Goal: Task Accomplishment & Management: Complete application form

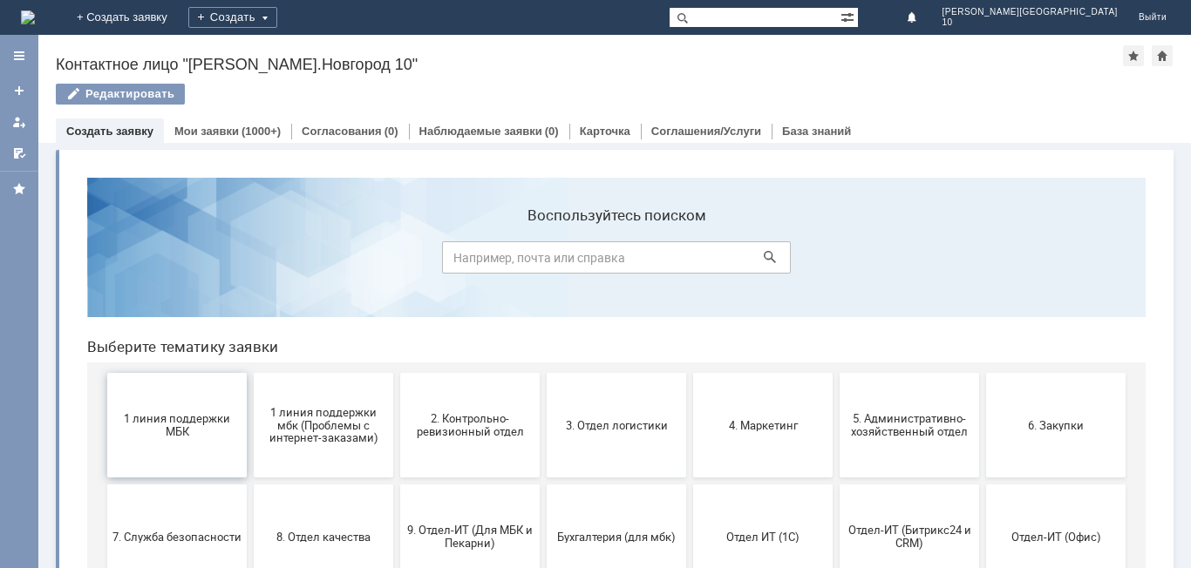
click at [143, 419] on span "1 линия поддержки МБК" at bounding box center [176, 425] width 129 height 26
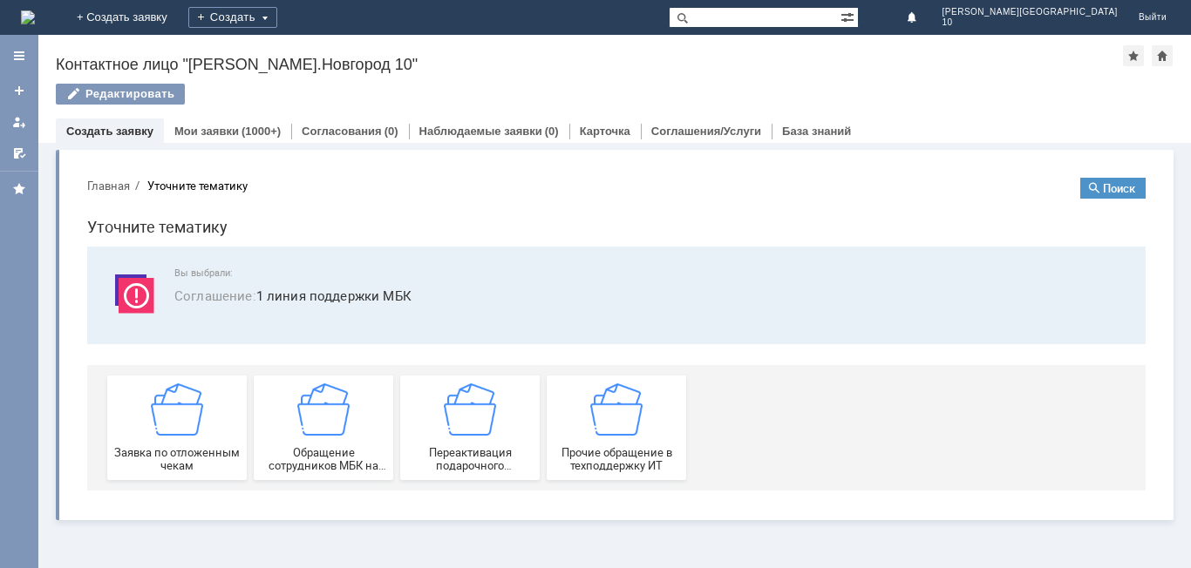
click at [170, 425] on img at bounding box center [177, 410] width 52 height 52
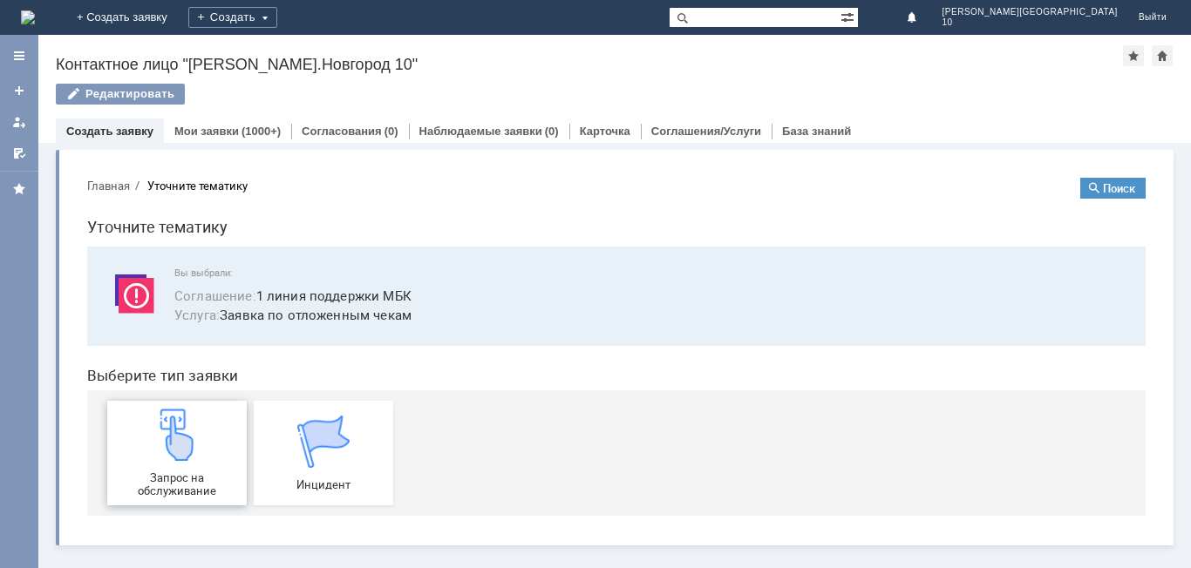
click at [182, 440] on img at bounding box center [177, 435] width 52 height 52
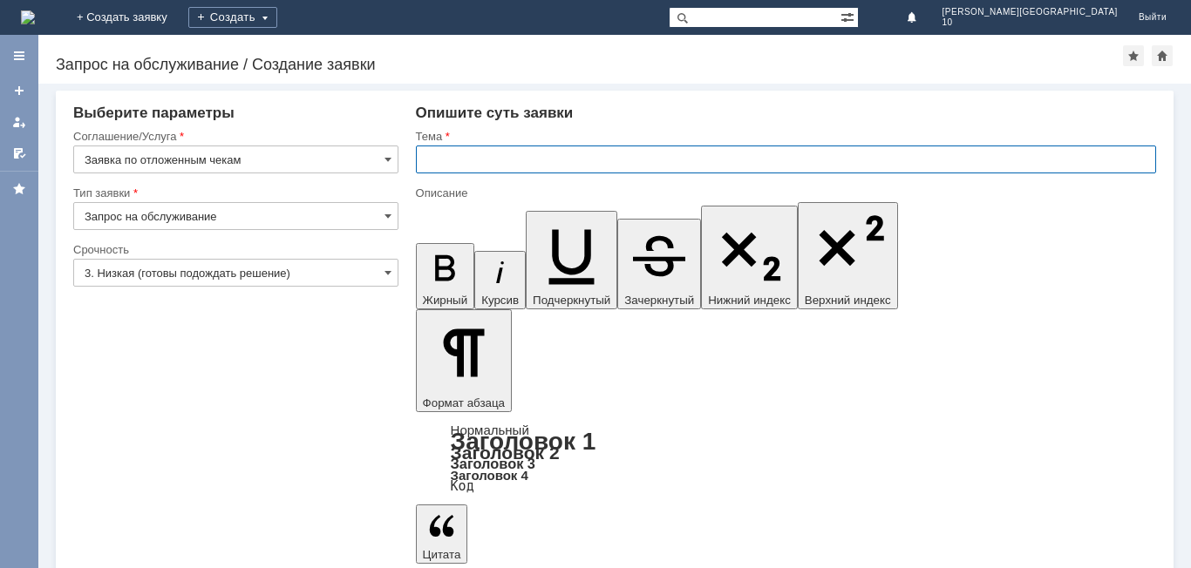
click at [485, 170] on input "text" at bounding box center [786, 160] width 740 height 28
type input "Отложенный чек [DATE]"
click at [363, 277] on input "3. Низкая (готовы подождать решение)" at bounding box center [235, 273] width 325 height 28
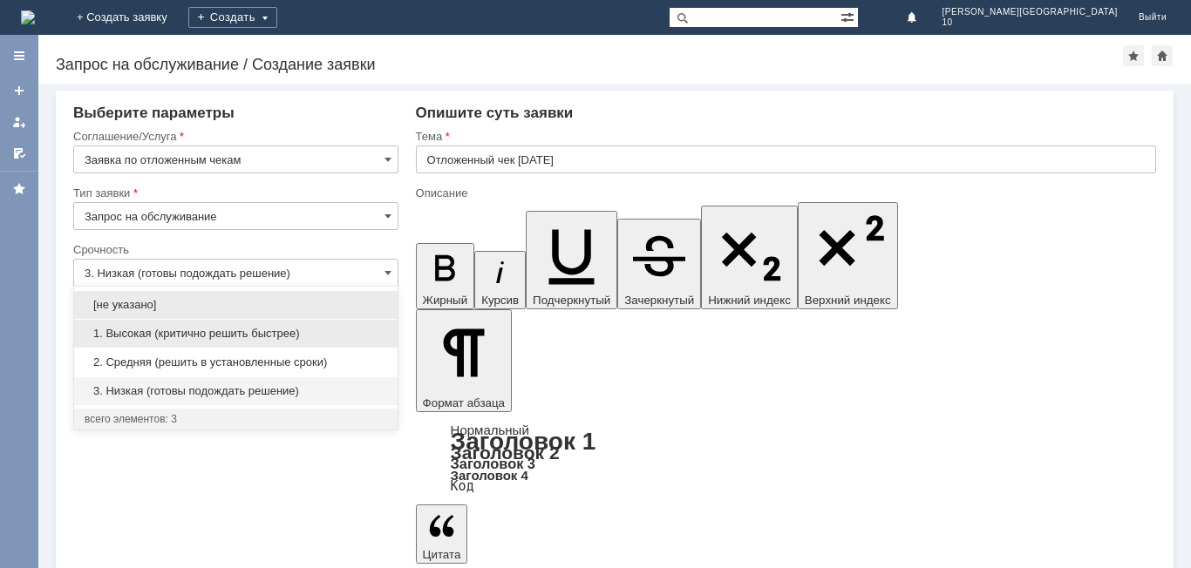
click at [301, 342] on div "1. Высокая (критично решить быстрее)" at bounding box center [235, 334] width 323 height 28
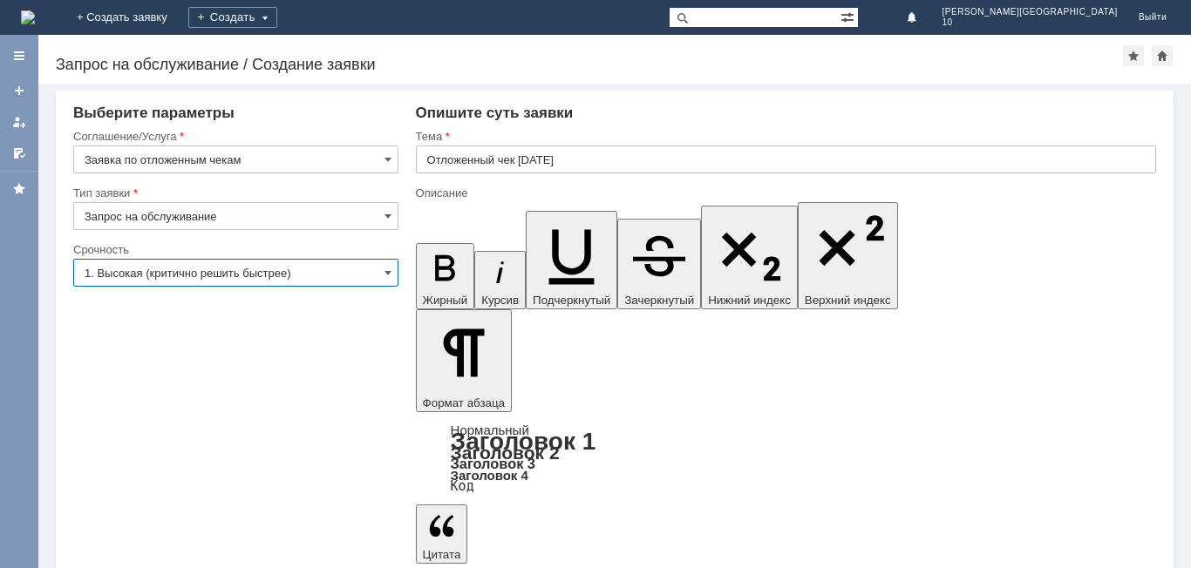
type input "1. Высокая (критично решить быстрее)"
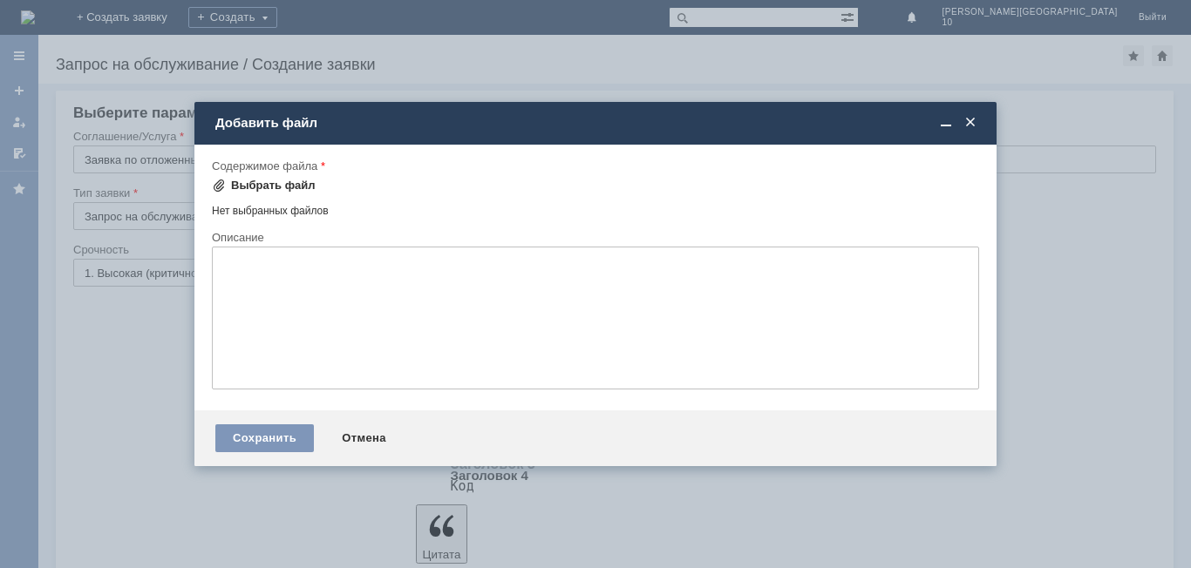
click at [278, 180] on div "Выбрать файл" at bounding box center [273, 186] width 85 height 14
click at [275, 184] on div "Выбрать файл" at bounding box center [273, 186] width 85 height 14
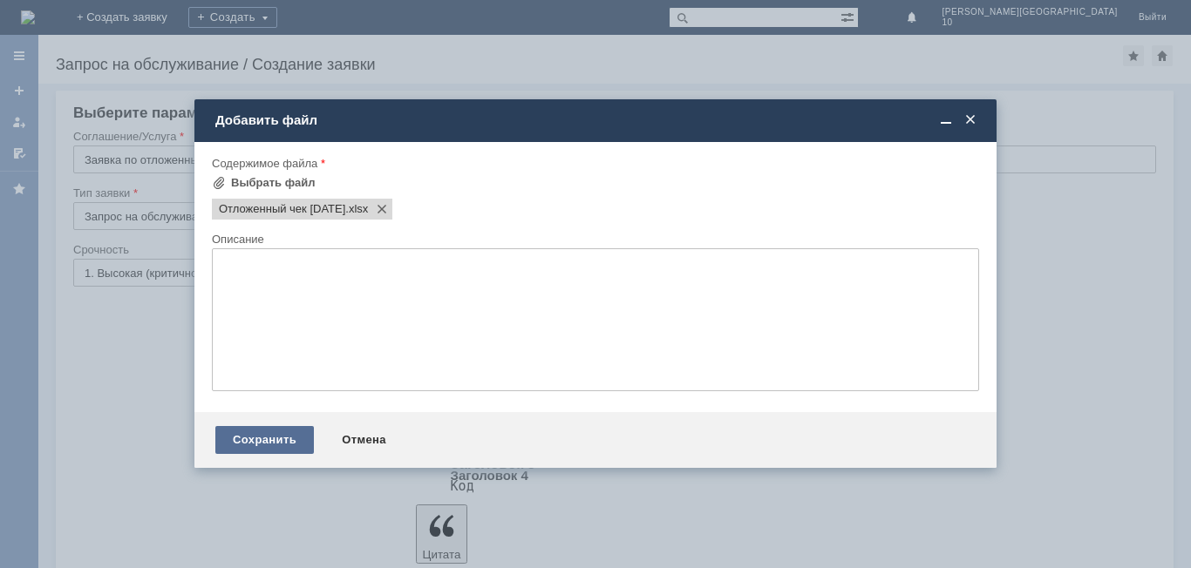
click at [290, 428] on div "Сохранить" at bounding box center [264, 440] width 99 height 28
